Goal: Task Accomplishment & Management: Use online tool/utility

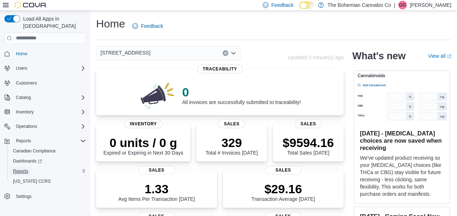
click at [27, 168] on span "Reports" at bounding box center [20, 171] width 15 height 6
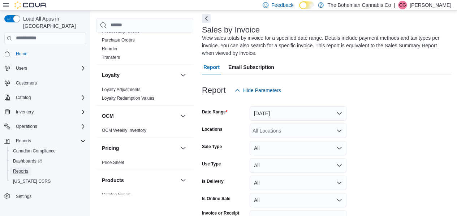
scroll to position [434, 0]
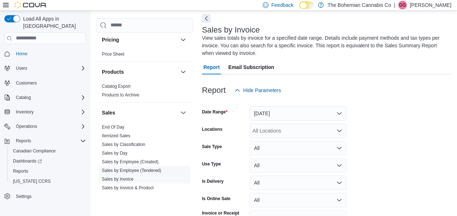
click at [144, 168] on link "Sales by Employee (Tendered)" at bounding box center [131, 170] width 59 height 5
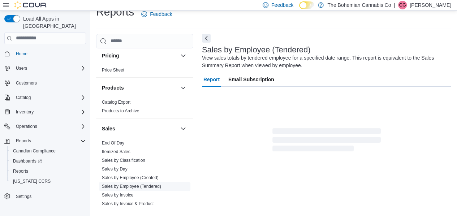
scroll to position [24, 0]
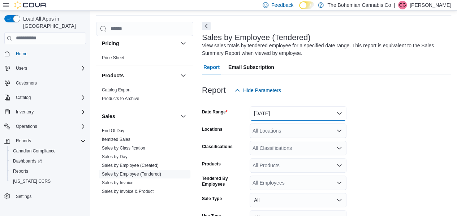
click at [319, 110] on button "[DATE]" at bounding box center [298, 113] width 97 height 14
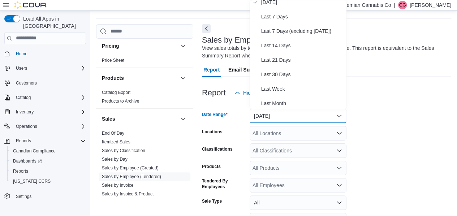
scroll to position [72, 0]
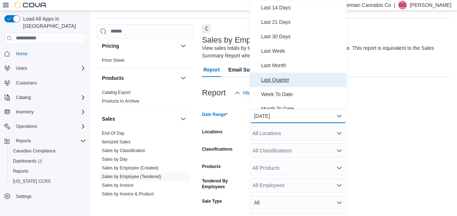
click at [300, 78] on span "Last Quarter" at bounding box center [302, 80] width 82 height 9
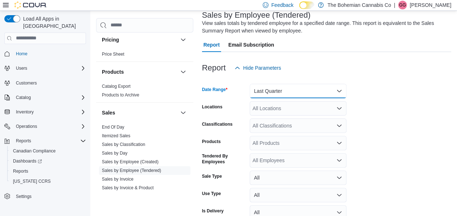
scroll to position [58, 0]
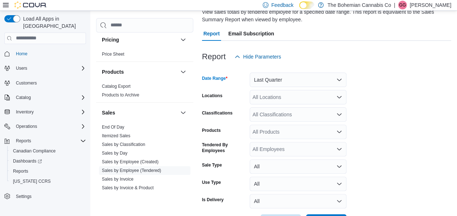
click at [278, 95] on div "All Locations" at bounding box center [298, 97] width 97 height 14
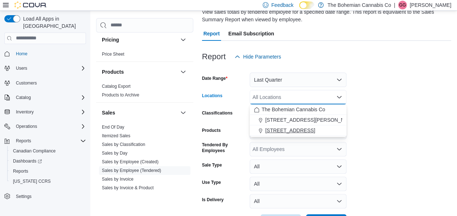
click at [304, 128] on span "[STREET_ADDRESS]" at bounding box center [290, 130] width 50 height 7
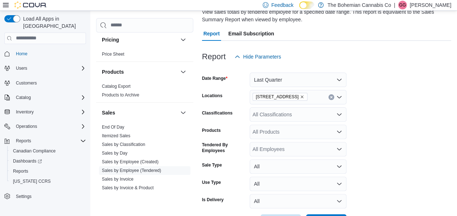
click at [401, 133] on form "Date Range Last Quarter Locations [STREET_ADDRESS] Classifications All Classifi…" at bounding box center [326, 146] width 249 height 165
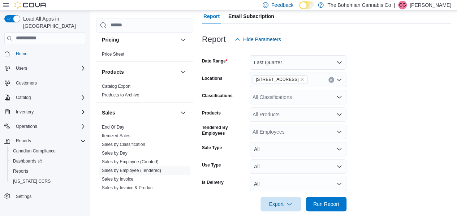
scroll to position [85, 0]
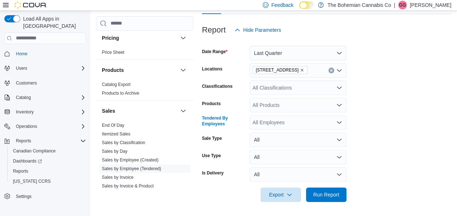
click at [275, 120] on div "All Employees" at bounding box center [298, 122] width 97 height 14
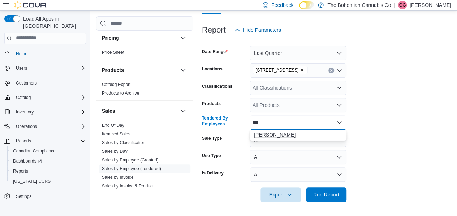
type input "***"
click at [278, 134] on span "[PERSON_NAME]" at bounding box center [298, 134] width 88 height 7
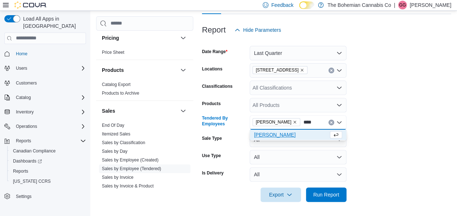
type input "****"
click at [273, 134] on span "[PERSON_NAME]" at bounding box center [291, 134] width 74 height 7
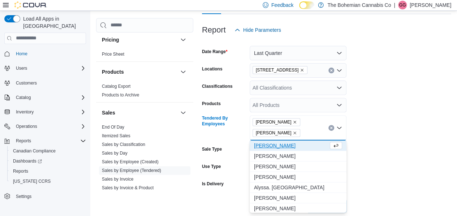
click at [403, 131] on form "Date Range Last Quarter Locations [STREET_ADDRESS] Classifications All Classifi…" at bounding box center [326, 125] width 249 height 176
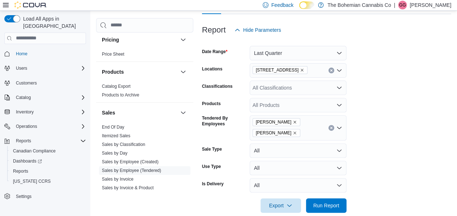
scroll to position [95, 0]
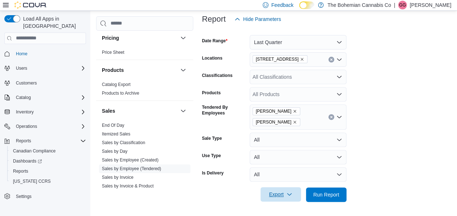
click at [294, 194] on span "Export" at bounding box center [281, 194] width 32 height 14
click at [294, 154] on button "Export to Excel" at bounding box center [280, 151] width 41 height 14
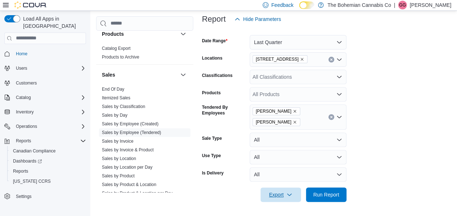
scroll to position [0, 0]
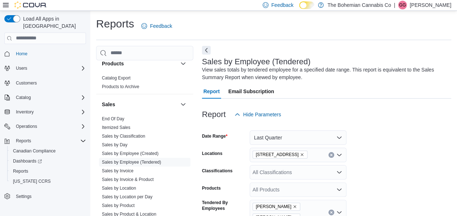
click at [406, 137] on form "Date Range Last Quarter Locations [STREET_ADDRESS] Classifications All Classifi…" at bounding box center [326, 210] width 249 height 176
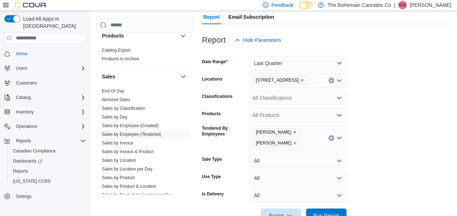
scroll to position [95, 0]
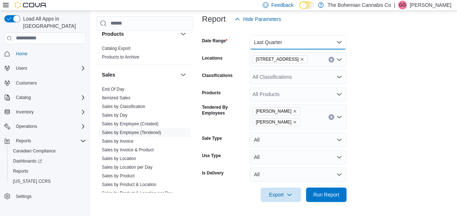
click at [282, 37] on button "Last Quarter" at bounding box center [298, 42] width 97 height 14
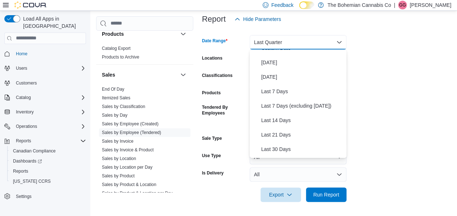
scroll to position [0, 0]
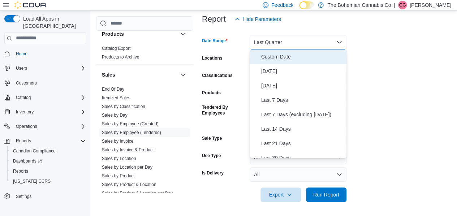
click at [282, 57] on span "Custom Date" at bounding box center [302, 56] width 82 height 9
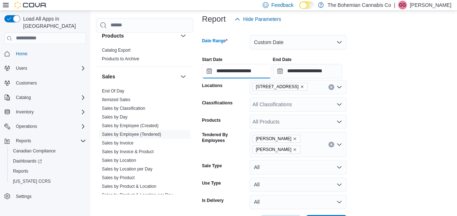
click at [231, 65] on input "**********" at bounding box center [236, 71] width 69 height 14
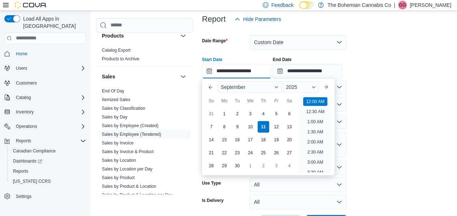
scroll to position [22, 0]
click at [245, 85] on span "September" at bounding box center [233, 87] width 25 height 6
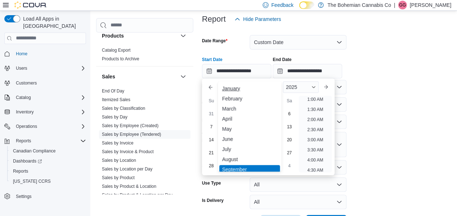
click at [234, 89] on div "January" at bounding box center [249, 88] width 61 height 9
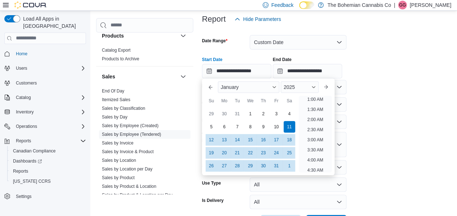
scroll to position [1, 0]
click at [246, 112] on div "1" at bounding box center [250, 113] width 13 height 13
type input "**********"
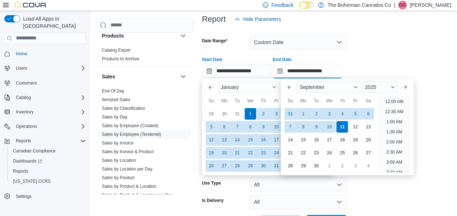
click at [299, 72] on input "**********" at bounding box center [307, 71] width 69 height 14
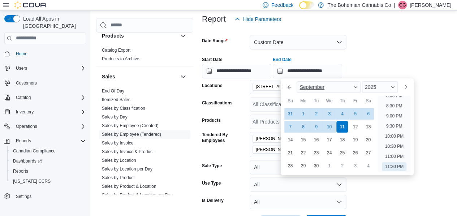
click at [352, 85] on div "September" at bounding box center [329, 87] width 64 height 12
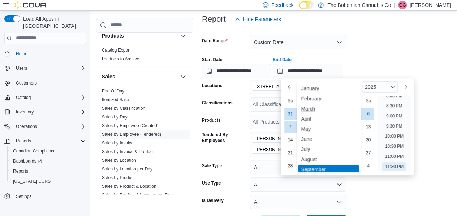
click at [315, 109] on div "March" at bounding box center [328, 108] width 61 height 9
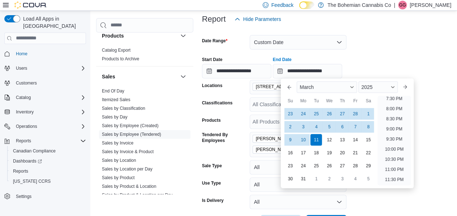
scroll to position [398, 0]
click at [302, 178] on div "31" at bounding box center [303, 178] width 13 height 13
type input "**********"
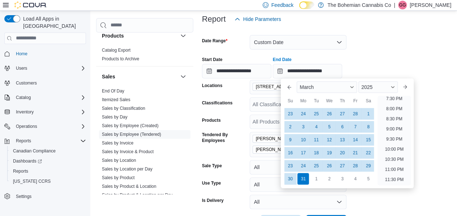
click at [397, 68] on div "**********" at bounding box center [326, 64] width 249 height 27
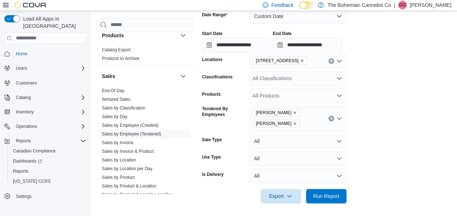
scroll to position [123, 0]
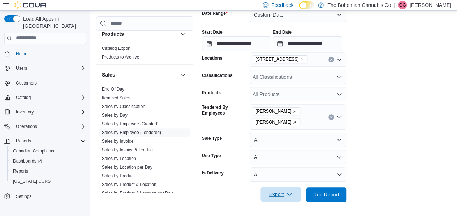
click at [283, 191] on span "Export" at bounding box center [281, 194] width 32 height 14
click at [286, 149] on span "Export to Excel" at bounding box center [281, 151] width 33 height 6
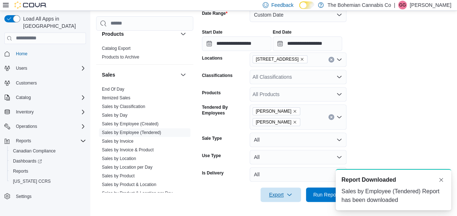
scroll to position [0, 0]
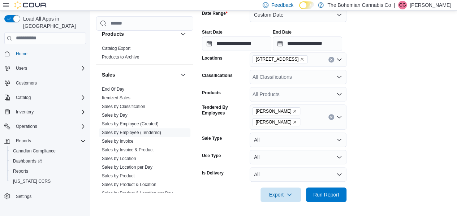
click at [428, 115] on form "**********" at bounding box center [326, 100] width 249 height 203
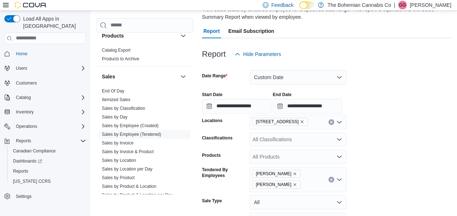
scroll to position [51, 0]
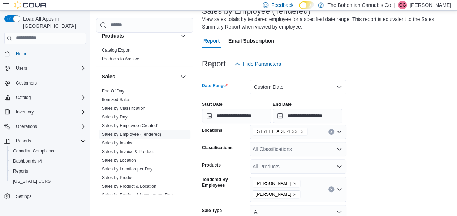
click at [302, 90] on button "Custom Date" at bounding box center [298, 87] width 97 height 14
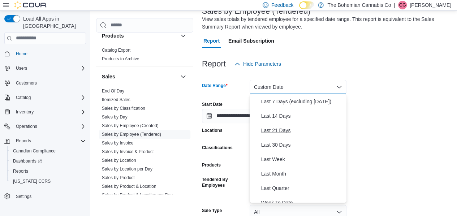
scroll to position [108, 0]
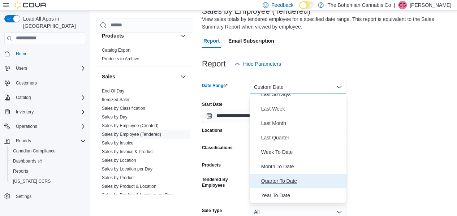
click at [267, 178] on span "Quarter To Date" at bounding box center [302, 181] width 82 height 9
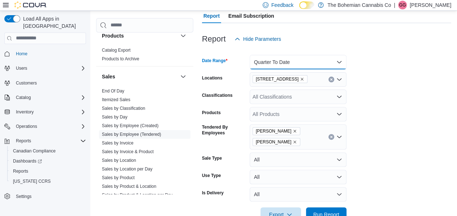
scroll to position [95, 0]
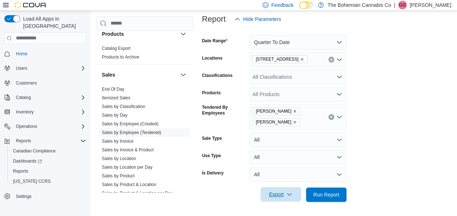
click at [279, 198] on span "Export" at bounding box center [281, 194] width 32 height 14
click at [278, 150] on span "Export to Excel" at bounding box center [281, 151] width 33 height 6
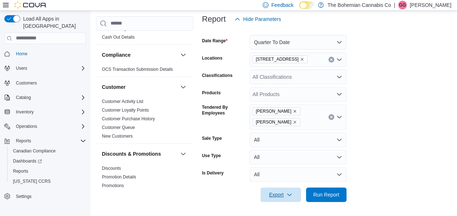
scroll to position [0, 0]
